Goal: Task Accomplishment & Management: Manage account settings

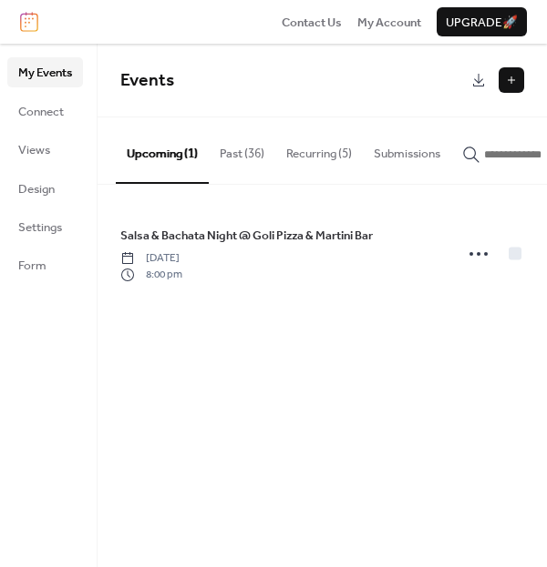
click at [309, 151] on button "Recurring (5)" at bounding box center [318, 150] width 87 height 64
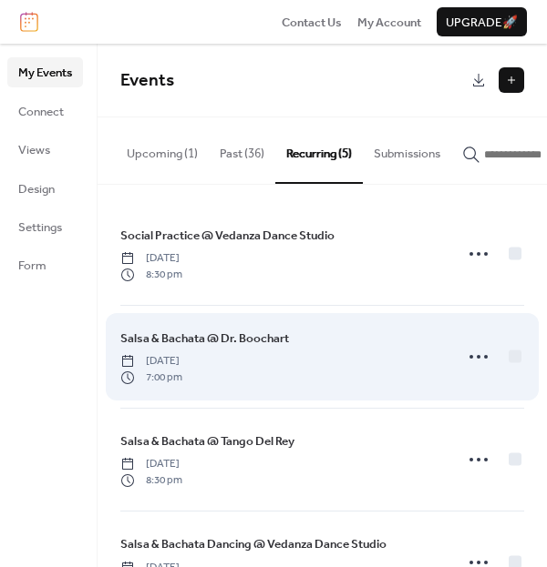
click at [256, 348] on span "Salsa & Bachata @ Dr. Boochart" at bounding box center [204, 339] width 169 height 18
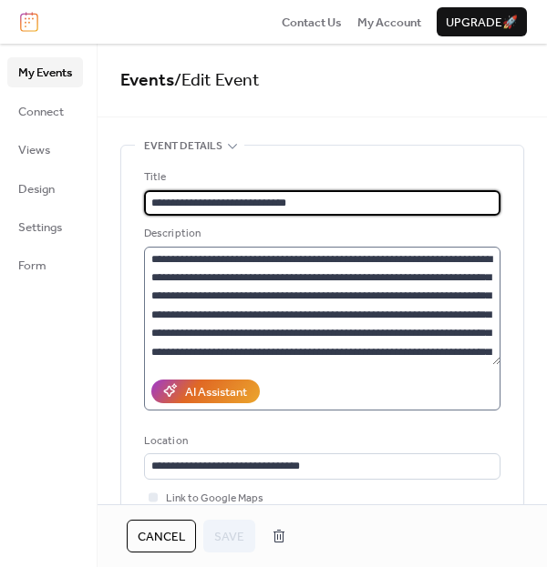
type input "**********"
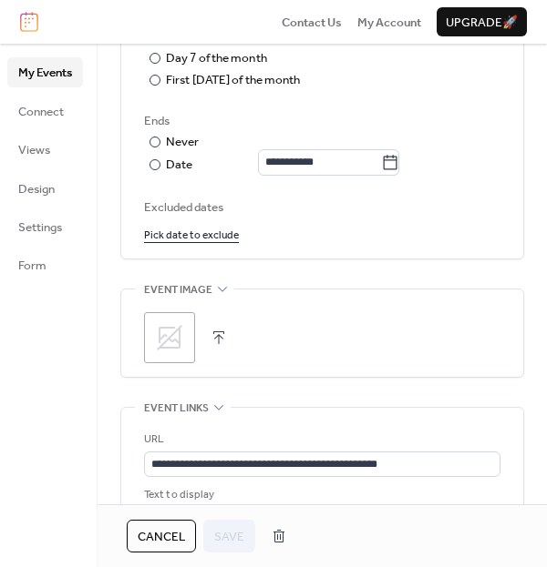
scroll to position [1062, 0]
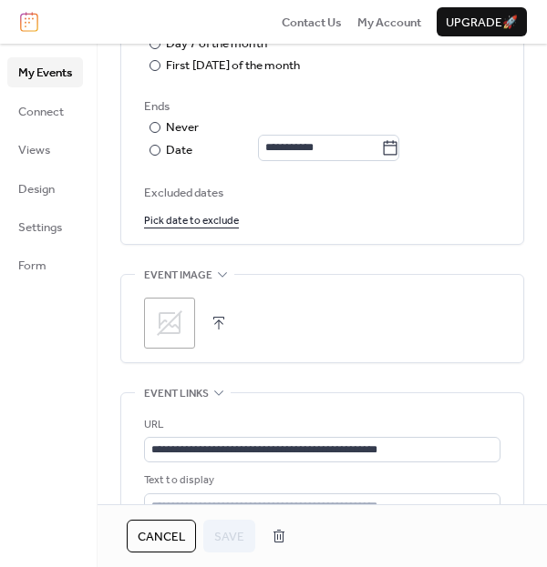
click at [185, 329] on div ";" at bounding box center [169, 323] width 51 height 51
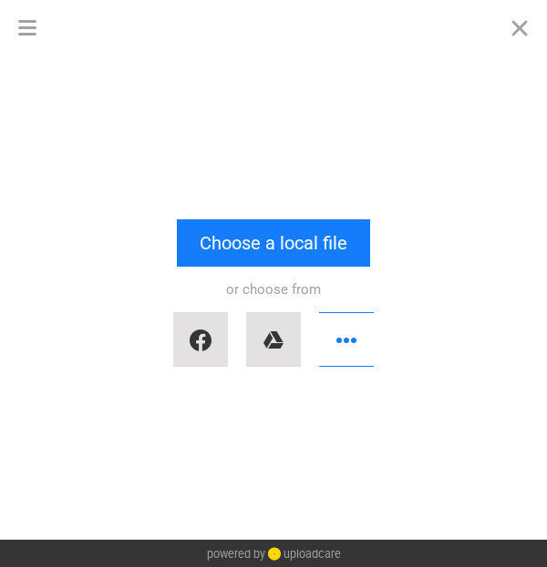
scroll to position [0, 0]
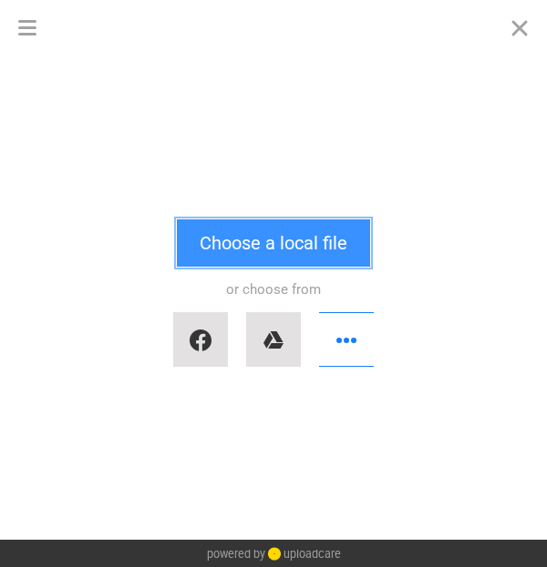
click at [202, 231] on button "Choose a local file" at bounding box center [273, 243] width 193 height 47
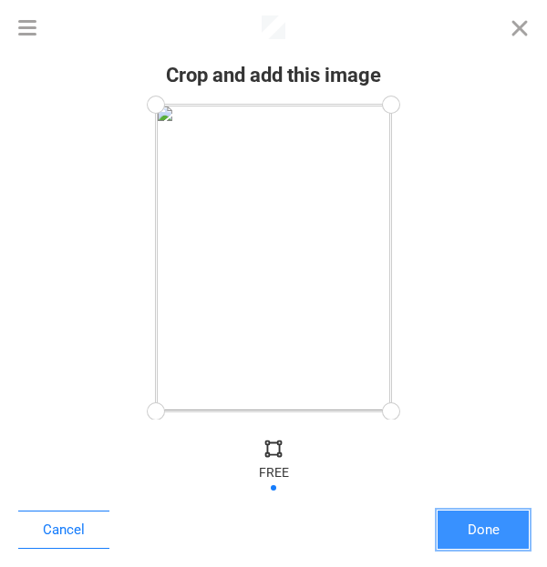
click at [453, 523] on button "Done" at bounding box center [482, 530] width 91 height 38
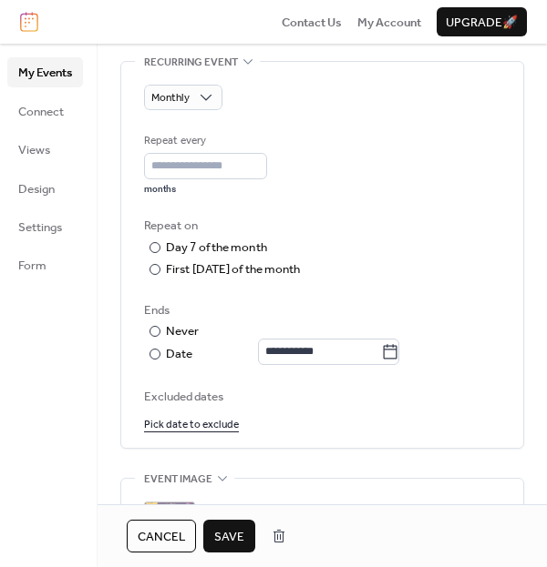
scroll to position [971, 0]
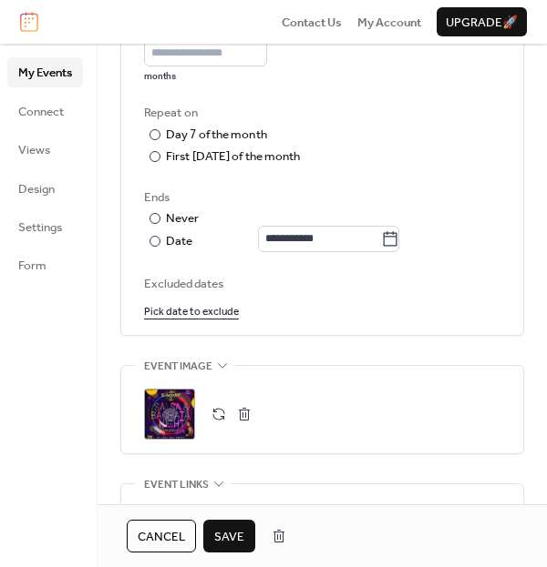
click at [229, 528] on span "Save" at bounding box center [229, 537] width 30 height 18
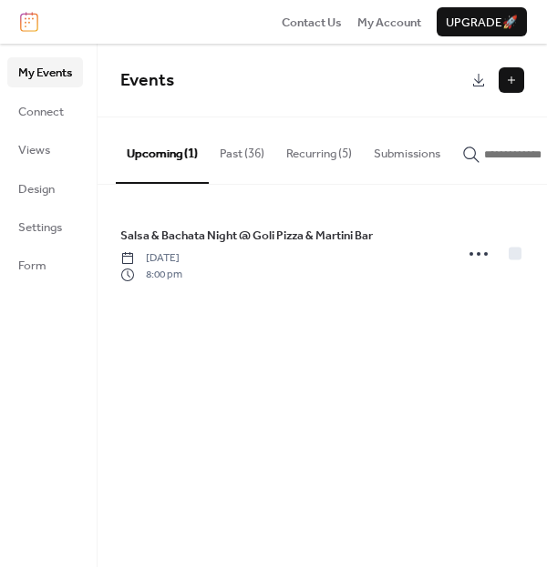
click at [291, 155] on button "Recurring (5)" at bounding box center [318, 150] width 87 height 64
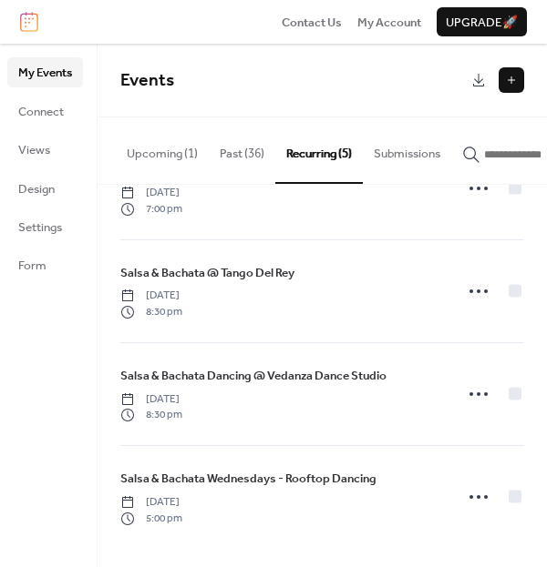
scroll to position [171, 0]
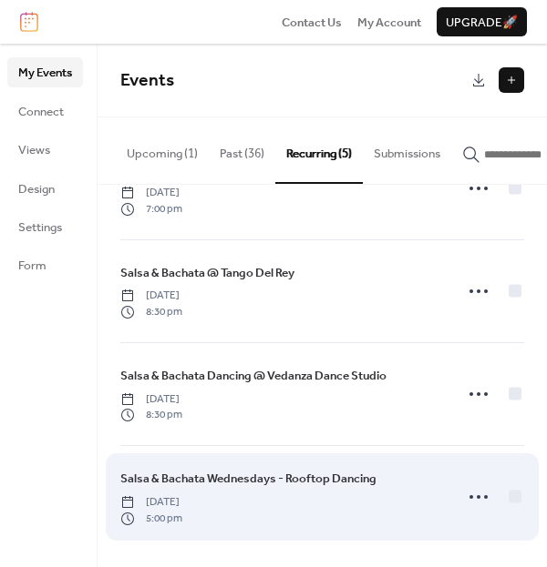
click at [292, 482] on span "Salsa & Bachata Wednesdays - Rooftop Dancing" at bounding box center [248, 479] width 256 height 18
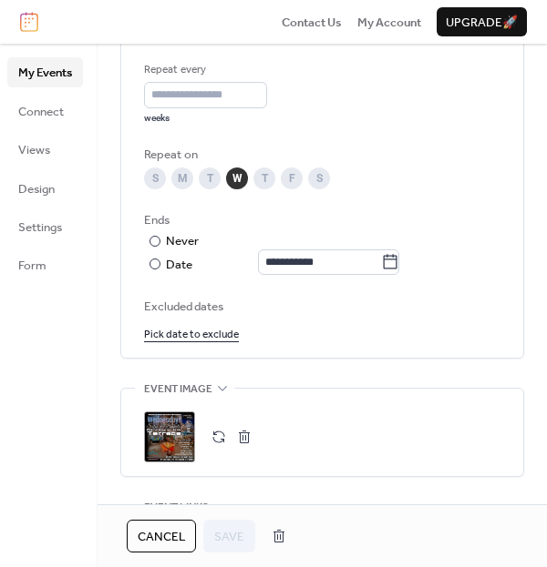
scroll to position [932, 0]
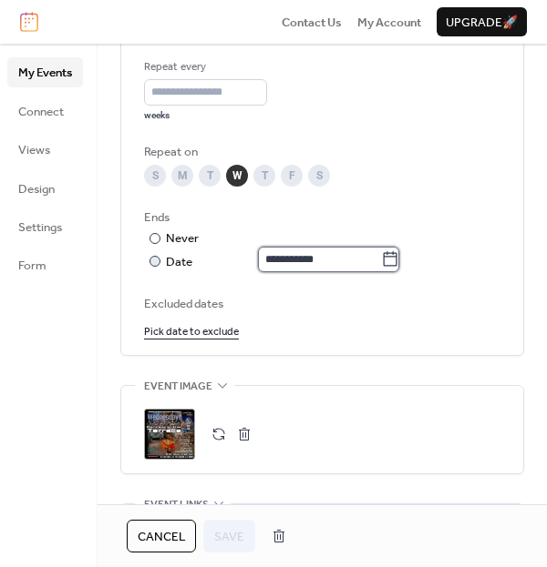
click at [330, 259] on input "**********" at bounding box center [319, 260] width 123 height 26
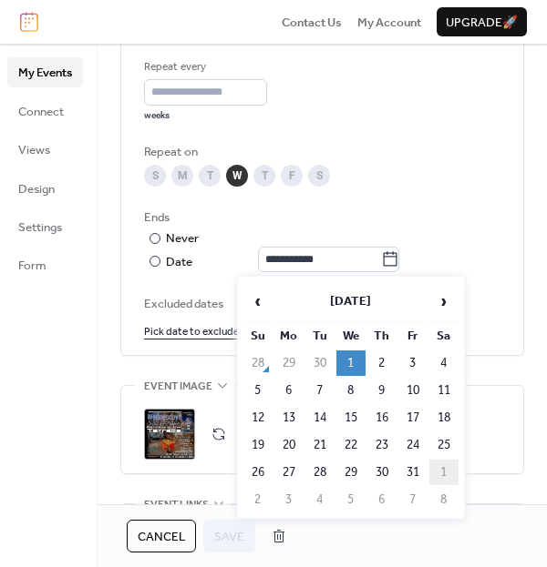
click at [446, 469] on td "1" at bounding box center [443, 473] width 29 height 26
type input "**********"
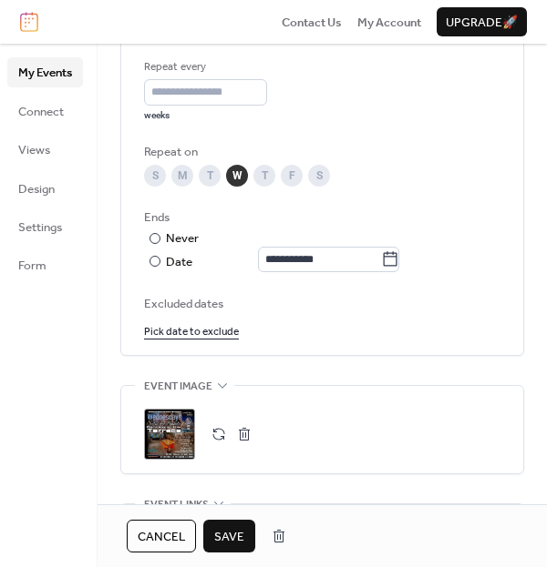
click at [250, 538] on button "Save" at bounding box center [229, 536] width 52 height 33
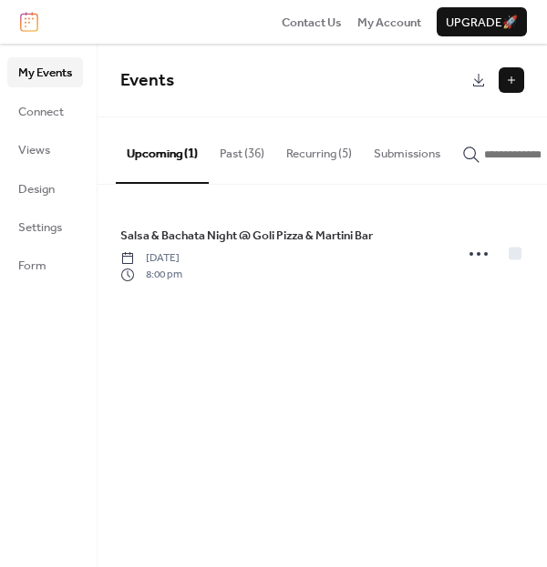
click at [315, 169] on button "Recurring (5)" at bounding box center [318, 150] width 87 height 64
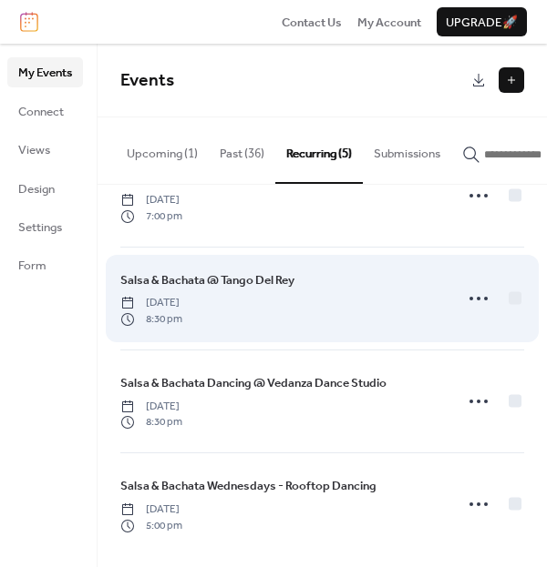
scroll to position [171, 0]
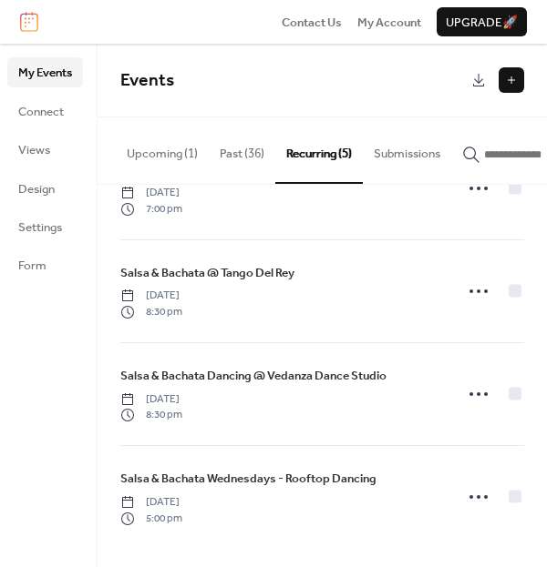
click at [240, 154] on button "Past (36)" at bounding box center [242, 150] width 66 height 64
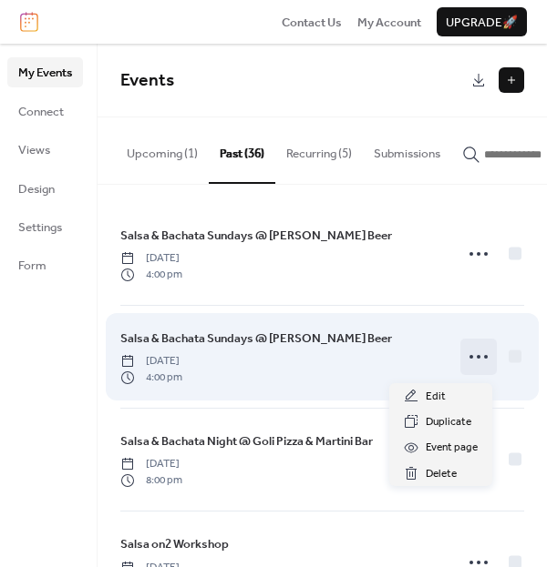
click at [468, 358] on icon at bounding box center [478, 357] width 29 height 29
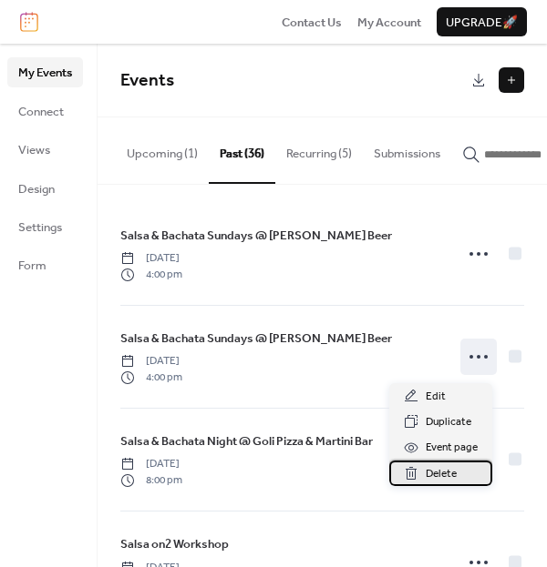
click at [429, 473] on span "Delete" at bounding box center [440, 474] width 31 height 18
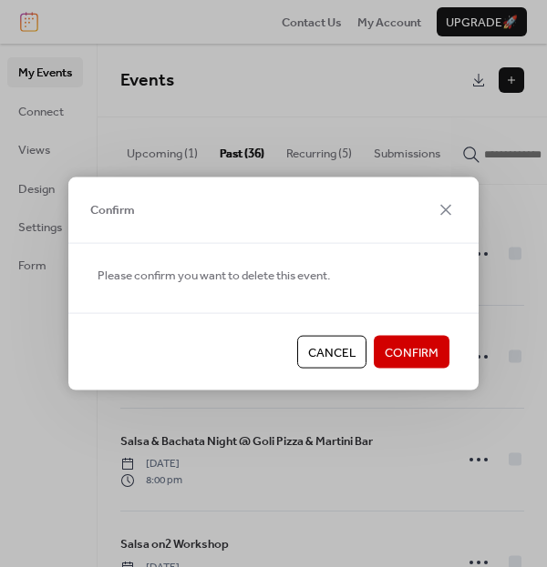
click at [398, 353] on span "Confirm" at bounding box center [411, 353] width 54 height 18
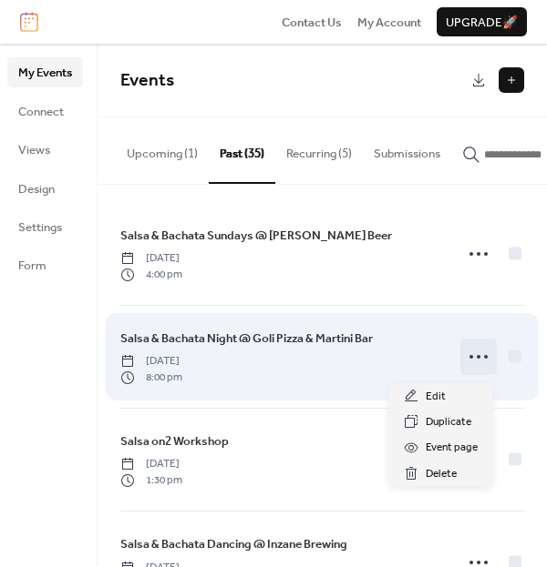
click at [465, 365] on icon at bounding box center [478, 357] width 29 height 29
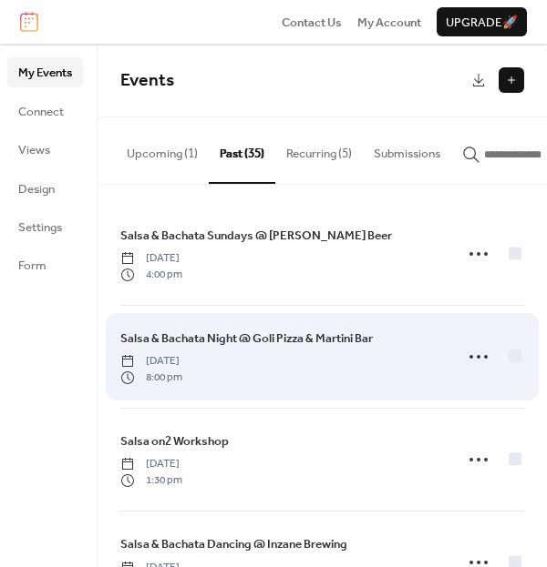
click at [354, 348] on span "Salsa & Bachata Night @ Goli Pizza & Martini Bar" at bounding box center [246, 339] width 252 height 18
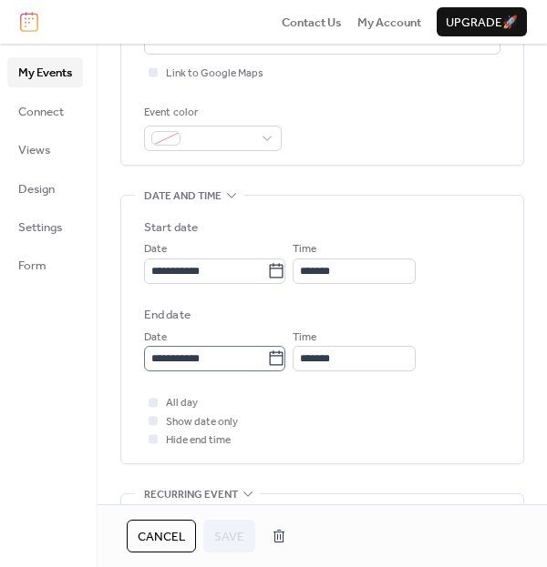
scroll to position [433, 0]
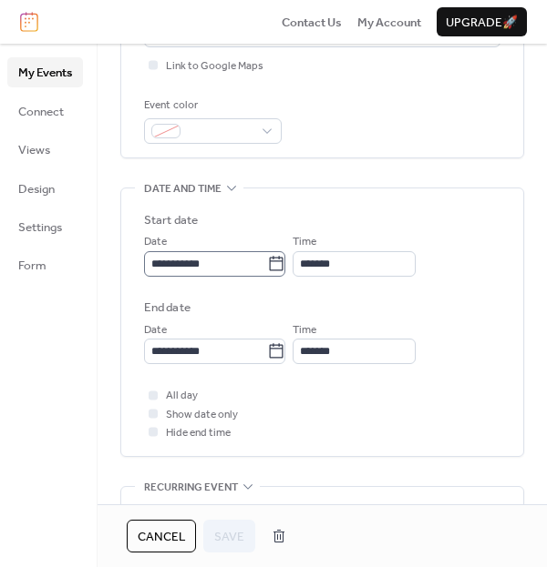
click at [285, 261] on icon at bounding box center [276, 264] width 18 height 18
click at [267, 261] on input "**********" at bounding box center [205, 264] width 123 height 26
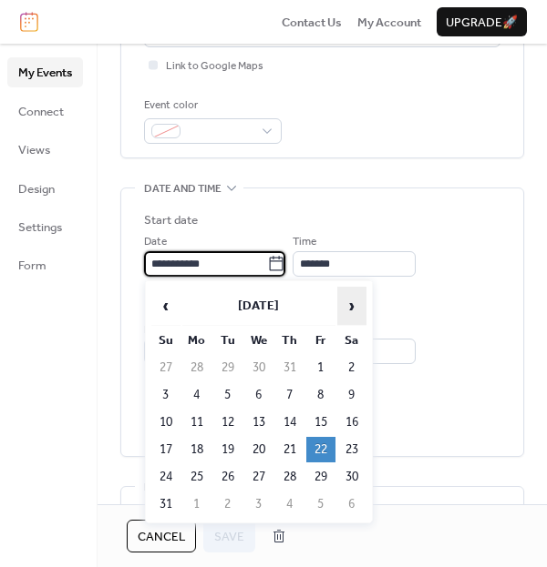
click at [352, 307] on span "›" at bounding box center [351, 306] width 27 height 36
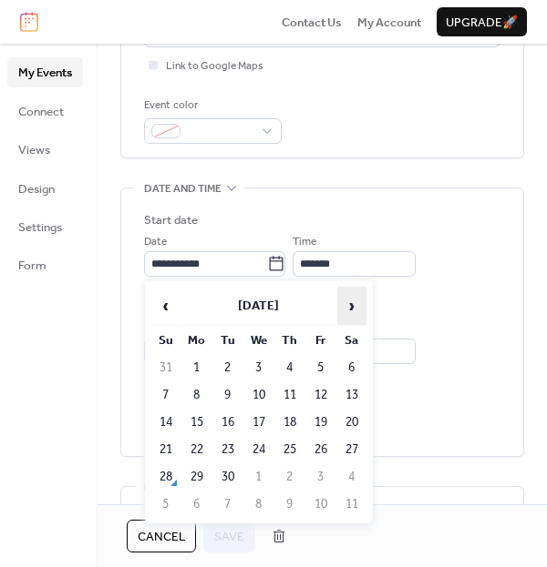
click at [352, 307] on span "›" at bounding box center [351, 306] width 27 height 36
click at [355, 418] on td "18" at bounding box center [351, 423] width 29 height 26
type input "**********"
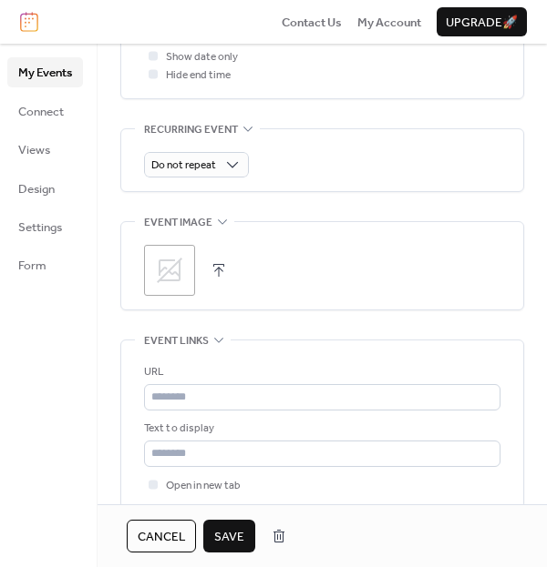
scroll to position [870, 0]
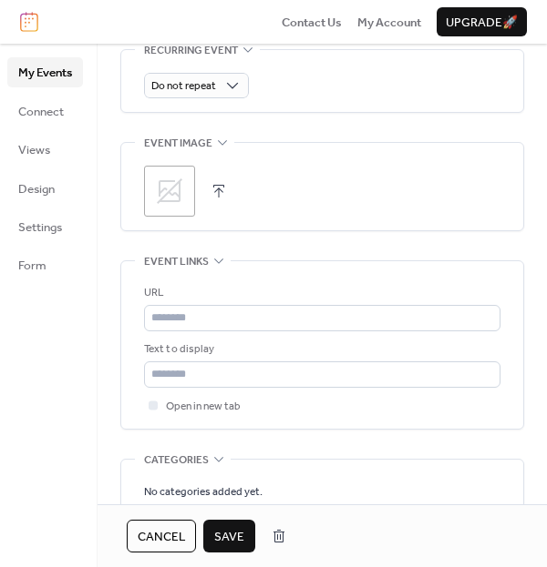
click at [174, 205] on div ";" at bounding box center [169, 191] width 51 height 51
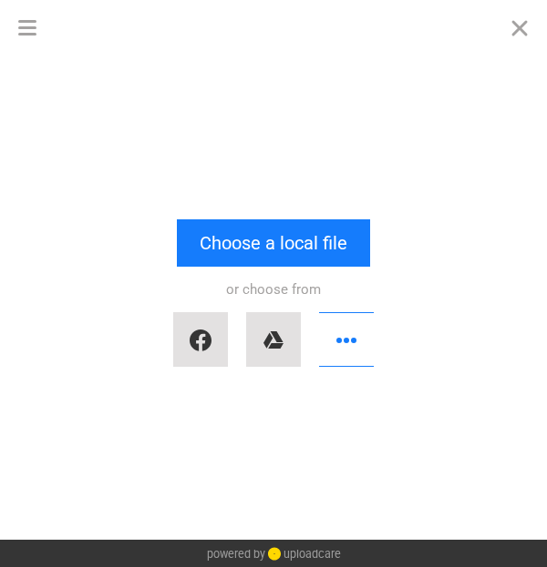
scroll to position [0, 0]
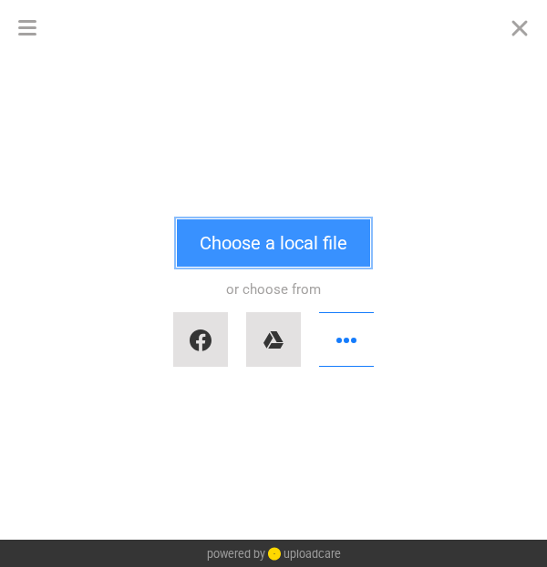
click at [202, 244] on button "Choose a local file" at bounding box center [273, 243] width 193 height 47
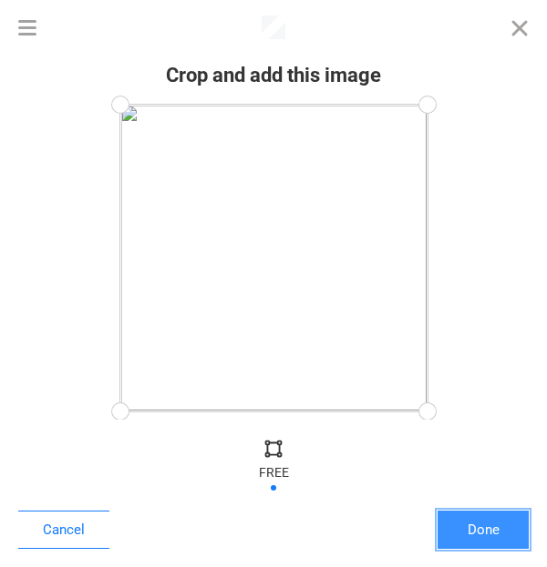
click at [495, 527] on button "Done" at bounding box center [482, 530] width 91 height 38
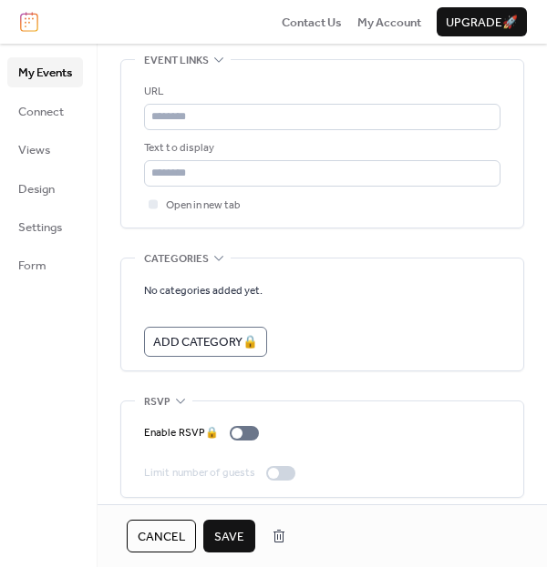
scroll to position [1081, 0]
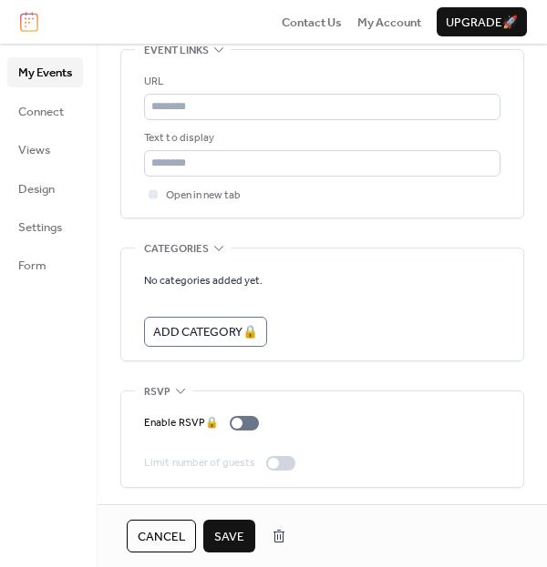
click at [222, 524] on button "Save" at bounding box center [229, 536] width 52 height 33
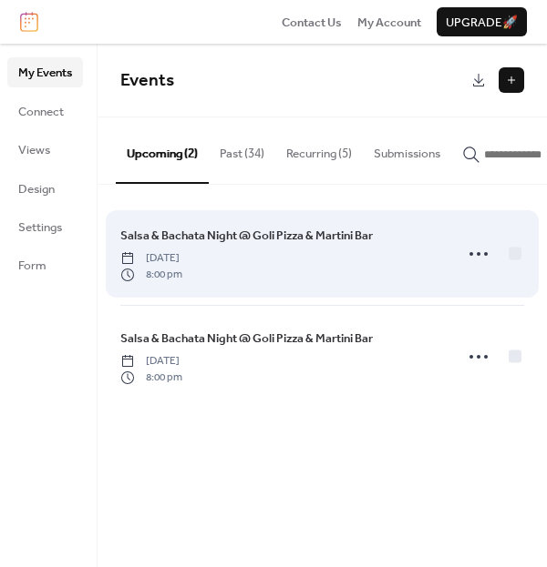
click at [248, 156] on button "Past (34)" at bounding box center [242, 150] width 66 height 64
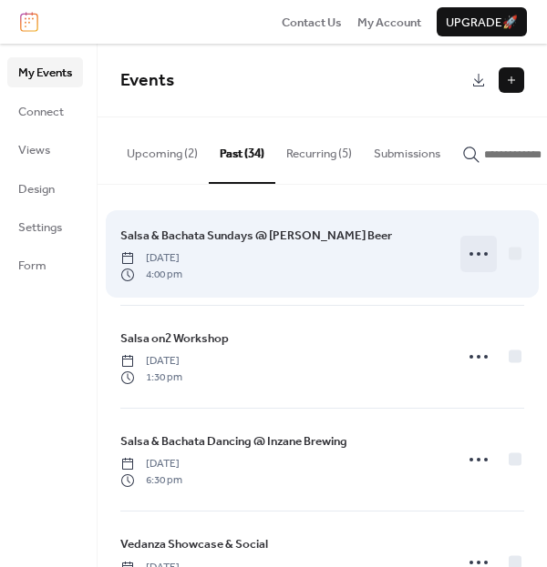
click at [471, 261] on icon at bounding box center [478, 254] width 29 height 29
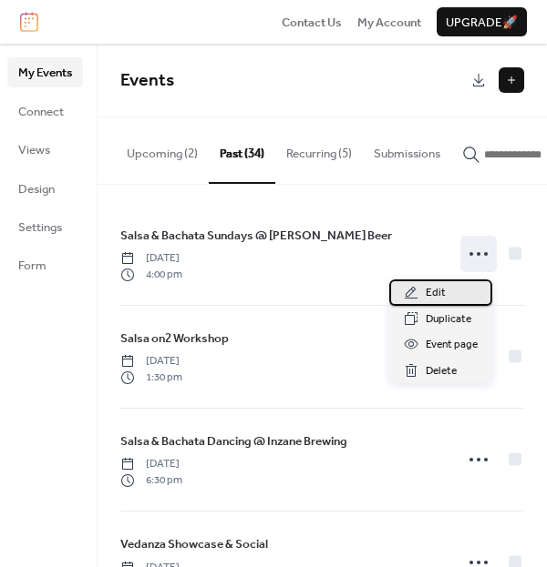
click at [451, 293] on div "Edit" at bounding box center [440, 293] width 103 height 26
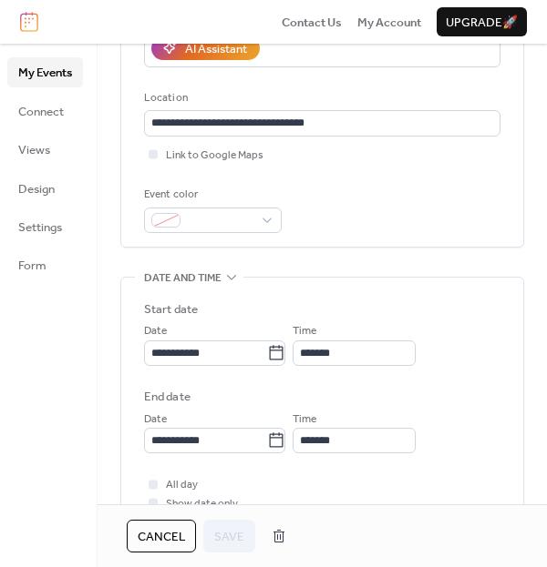
scroll to position [344, 0]
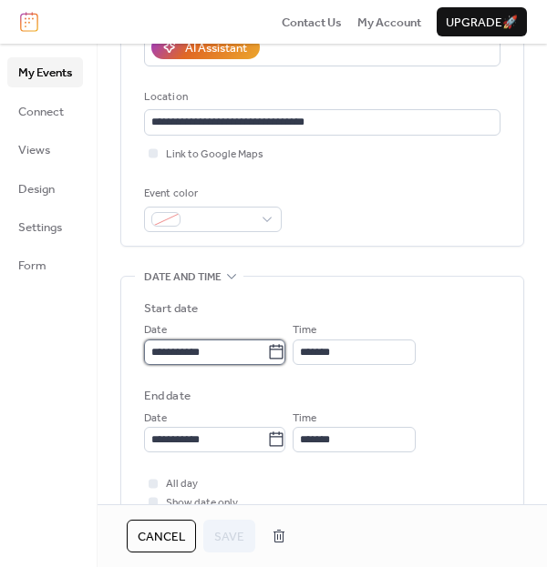
click at [211, 348] on input "**********" at bounding box center [205, 353] width 123 height 26
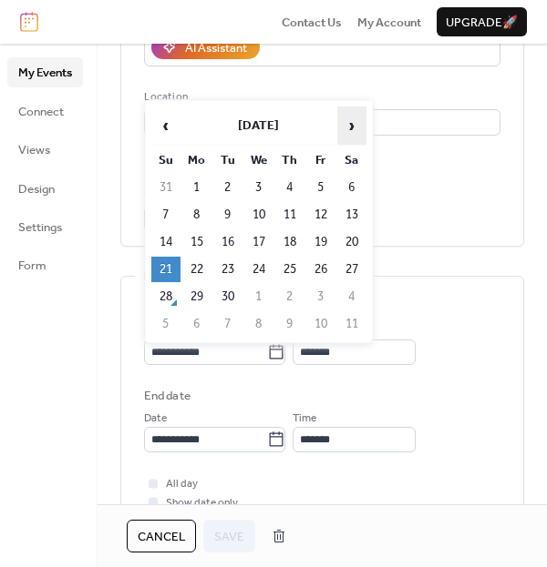
click at [349, 124] on span "›" at bounding box center [351, 125] width 27 height 36
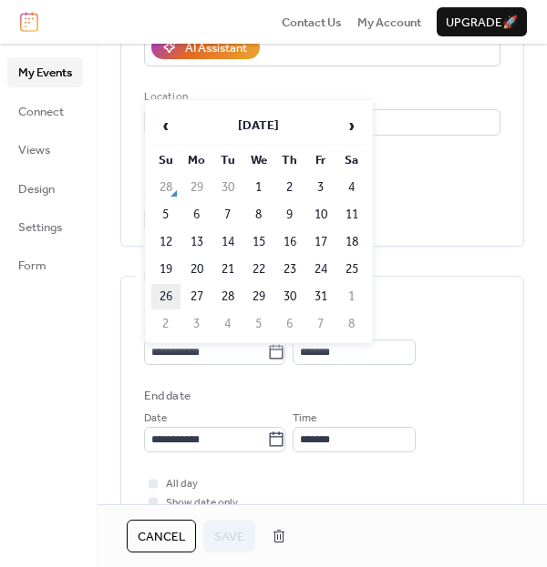
click at [163, 290] on td "26" at bounding box center [165, 297] width 29 height 26
type input "**********"
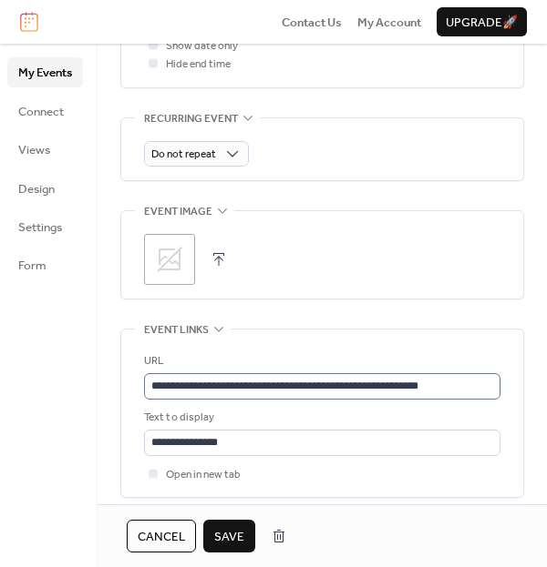
scroll to position [803, 0]
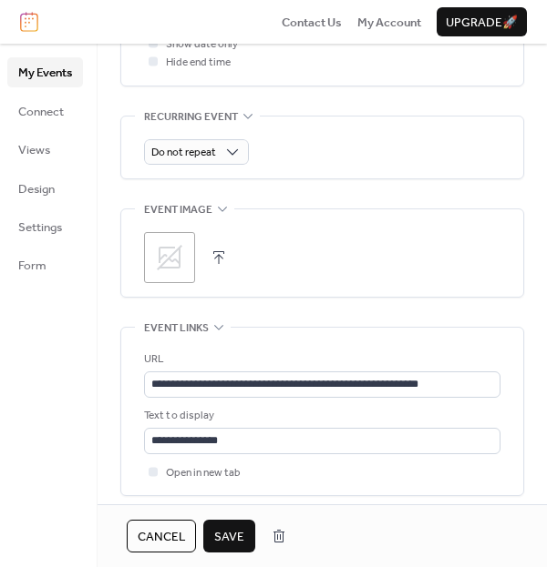
click at [179, 264] on icon at bounding box center [170, 258] width 26 height 26
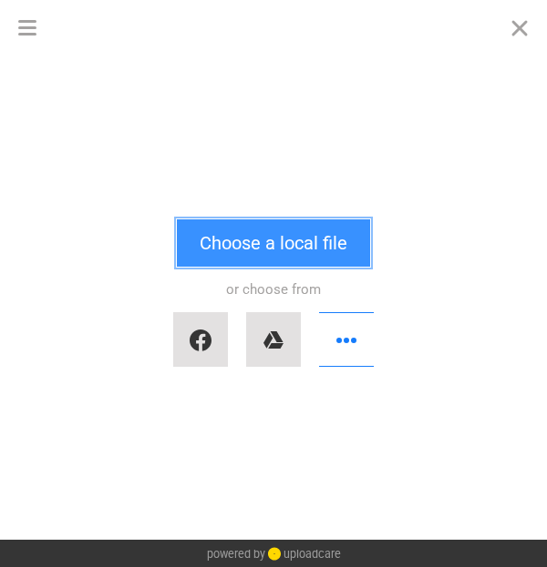
click at [224, 243] on button "Choose a local file" at bounding box center [273, 243] width 193 height 47
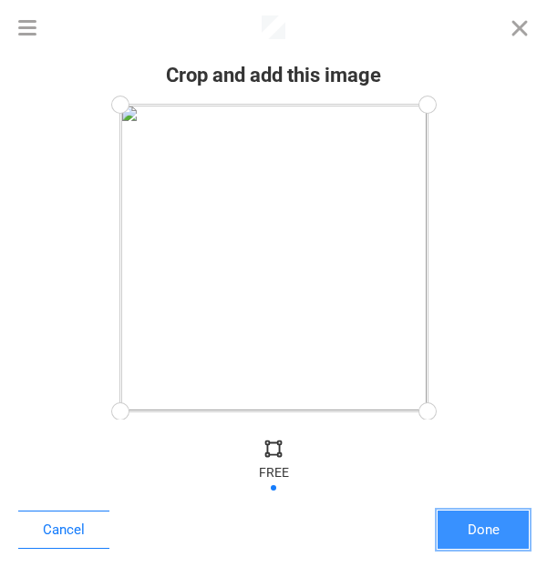
click at [496, 530] on button "Done" at bounding box center [482, 530] width 91 height 38
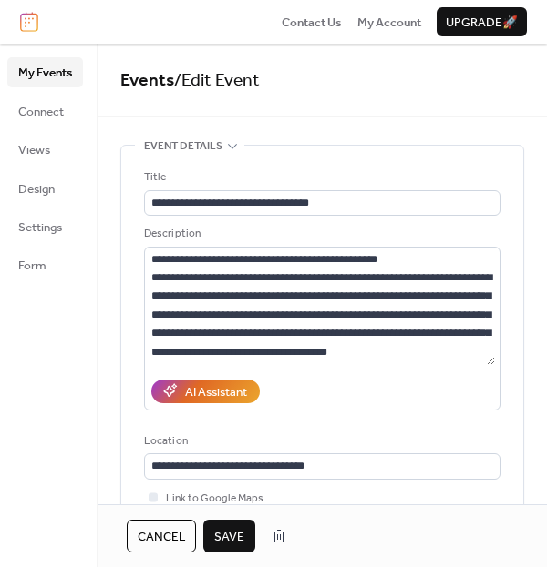
click at [227, 537] on span "Save" at bounding box center [229, 537] width 30 height 18
